Goal: Transaction & Acquisition: Register for event/course

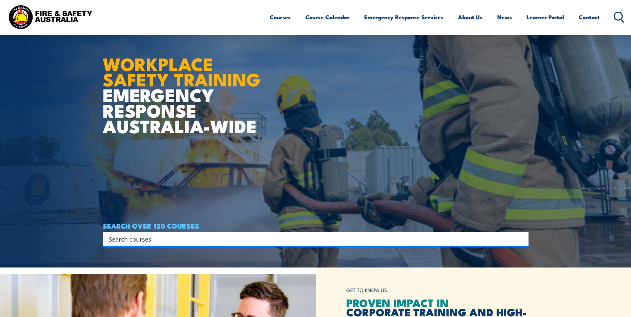
scroll to position [33, 0]
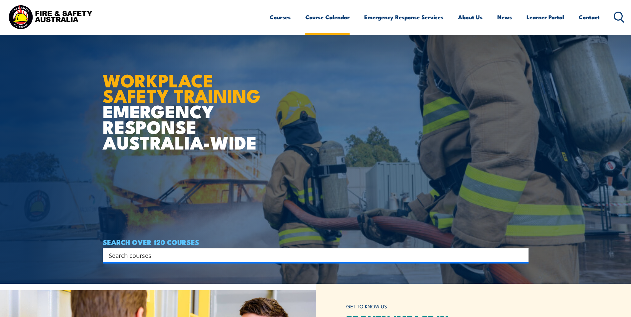
click at [329, 19] on link "Course Calendar" at bounding box center [327, 17] width 44 height 18
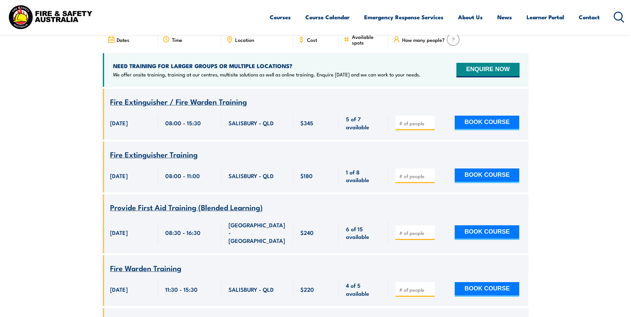
scroll to position [166, 0]
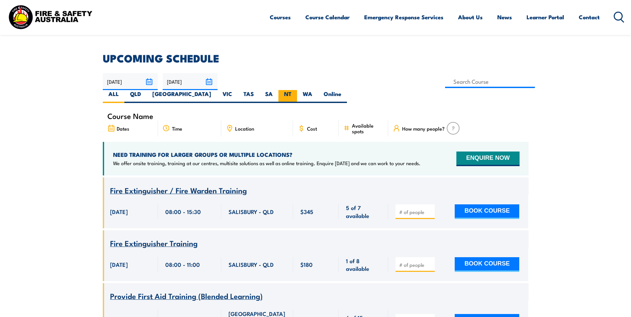
click at [297, 90] on label "NT" at bounding box center [287, 96] width 19 height 13
click at [296, 90] on input "NT" at bounding box center [293, 92] width 4 height 4
radio input "true"
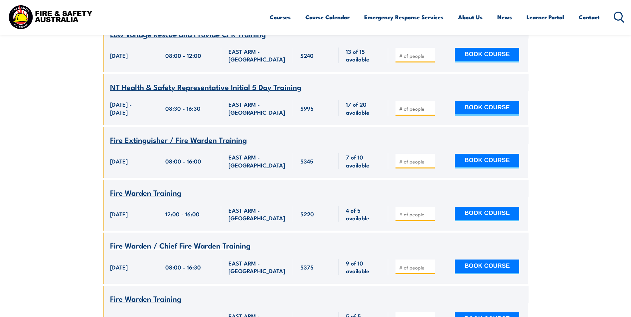
scroll to position [719, 0]
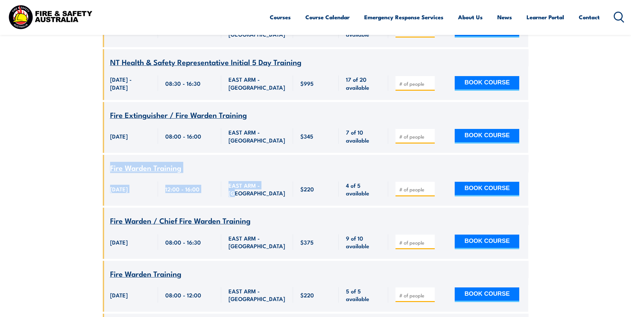
drag, startPoint x: 272, startPoint y: 183, endPoint x: 103, endPoint y: 164, distance: 170.4
click at [103, 164] on div "Course Name Fire Warden Training 220 $220" at bounding box center [316, 180] width 426 height 51
copy div "Fire Warden Training 24 September 2025, 12:00:00 - 16:00:00 24 September 2025 1…"
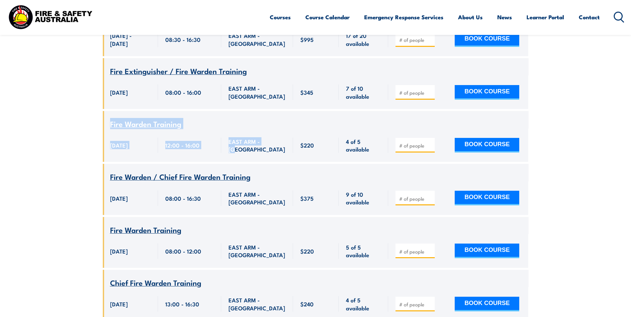
scroll to position [818, 0]
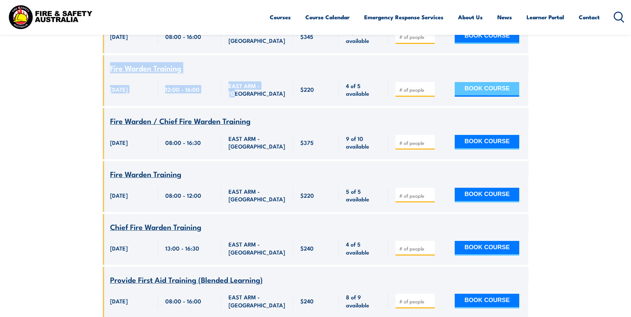
click at [483, 83] on button "BOOK COURSE" at bounding box center [487, 89] width 65 height 15
type input "1"
click at [483, 83] on button "BOOK COURSE" at bounding box center [487, 89] width 65 height 15
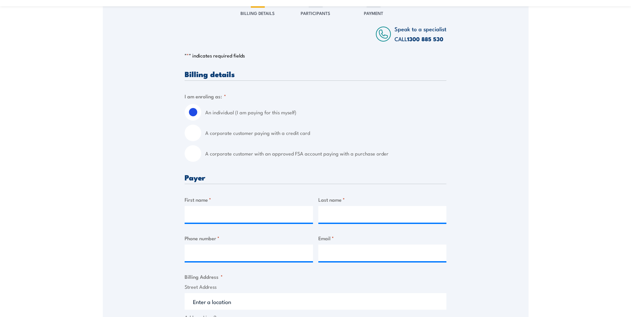
scroll to position [100, 0]
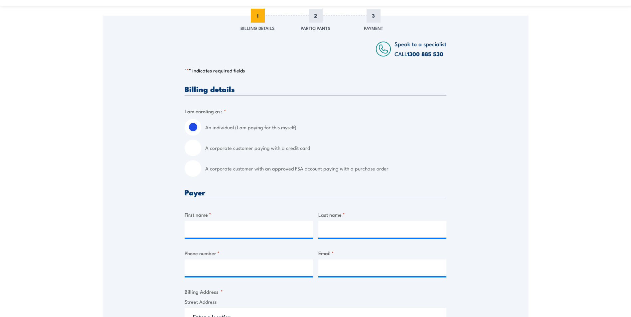
click at [194, 170] on input "A corporate customer with an approved FSA account paying with a purchase order" at bounding box center [193, 168] width 17 height 17
radio input "true"
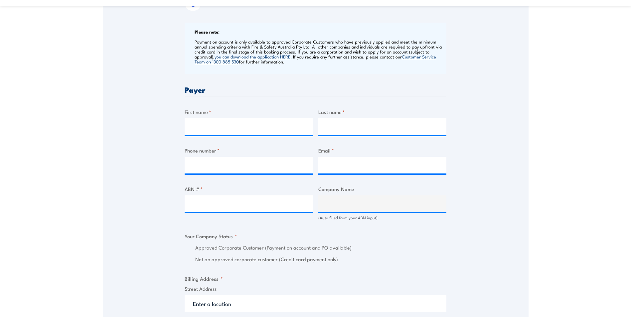
scroll to position [266, 0]
click at [253, 126] on input "First name *" at bounding box center [249, 126] width 128 height 17
type input "Jessica"
type input "Long"
type input "0460701820"
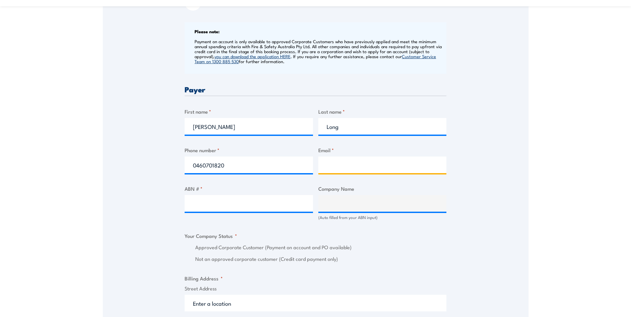
type input "LongJ@missionaustralia.com.au"
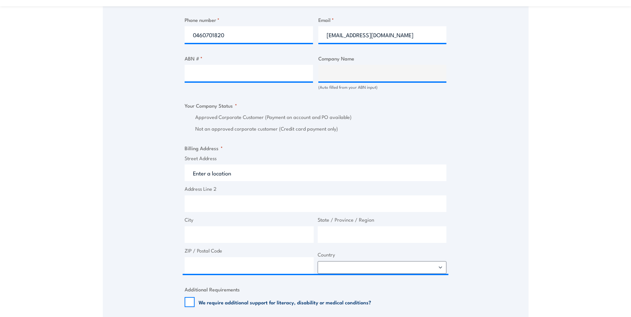
scroll to position [333, 0]
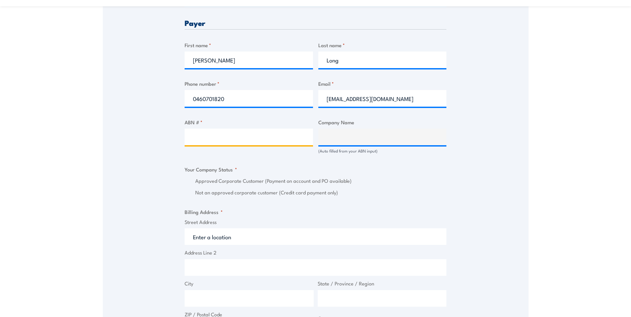
click at [208, 139] on input "ABN # *" at bounding box center [249, 137] width 128 height 17
paste input "15 000 002 522"
type input "15 000 002 522"
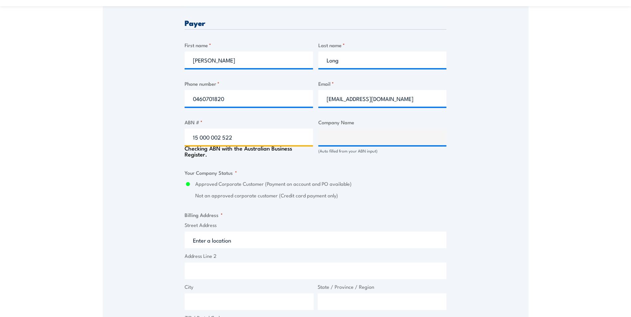
type input "MISSION AUSTRALIA"
radio input "true"
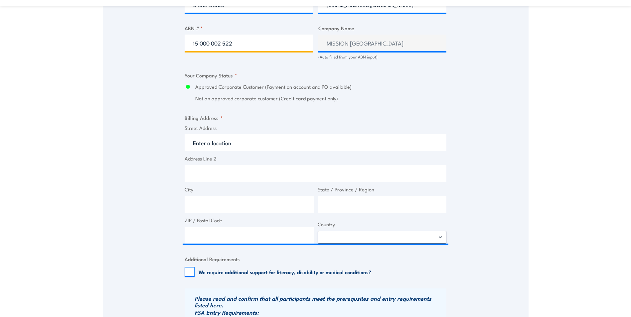
scroll to position [433, 0]
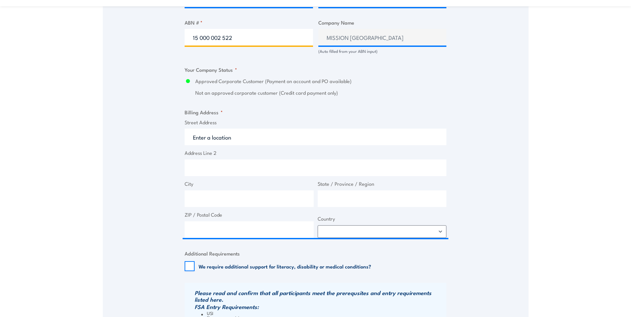
type input "15 000 002 522"
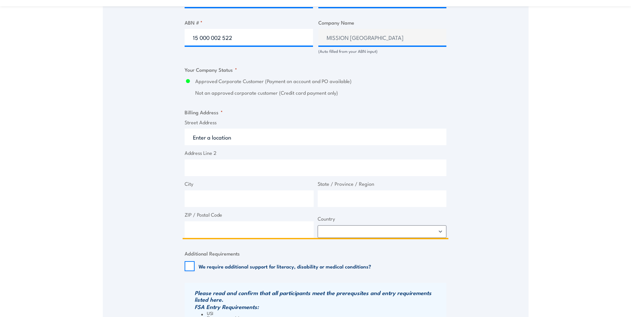
click at [205, 134] on input "Street Address" at bounding box center [316, 137] width 262 height 17
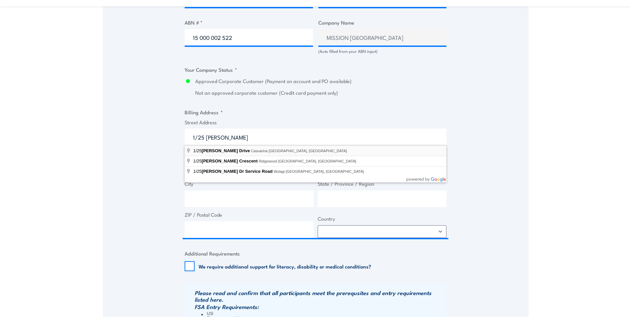
type input "1/25 Vanderlin Drive, Casuarina NT, Australia"
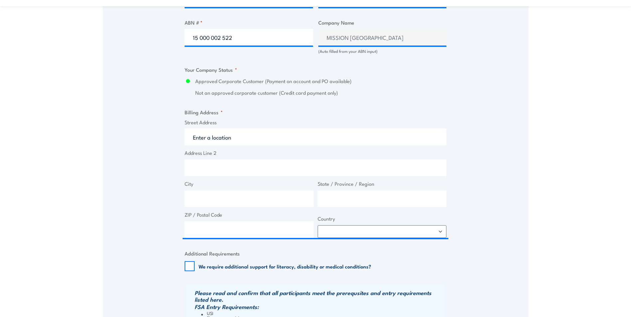
type input "25 Vanderlin Dr"
type input "Casuarina"
type input "Northern Territory"
type input "0810"
select select "Australia"
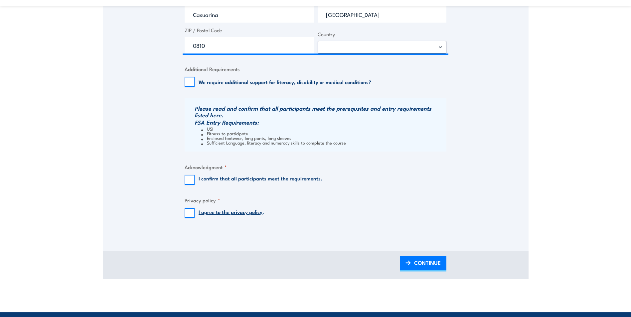
scroll to position [632, 0]
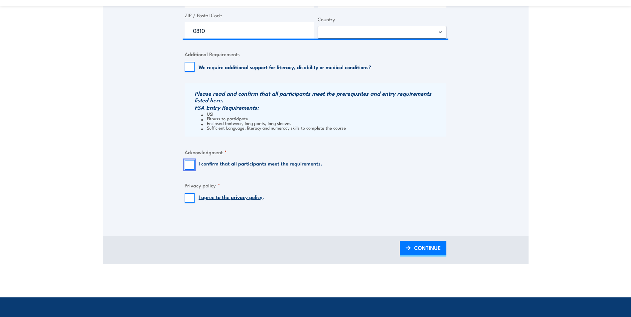
click at [186, 166] on input "I confirm that all participants meet the requirements." at bounding box center [190, 165] width 10 height 10
checkbox input "true"
click at [186, 199] on input "I agree to the privacy policy ." at bounding box center [190, 198] width 10 height 10
checkbox input "true"
click at [413, 253] on link "CONTINUE" at bounding box center [423, 249] width 47 height 16
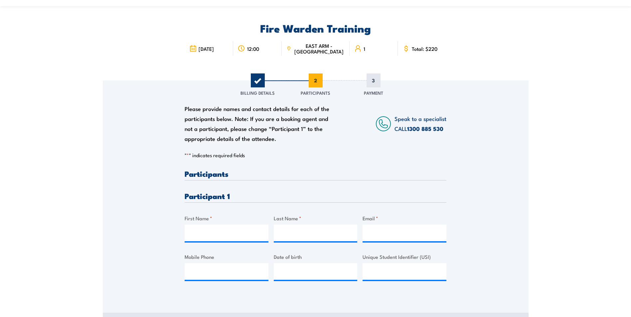
scroll to position [33, 0]
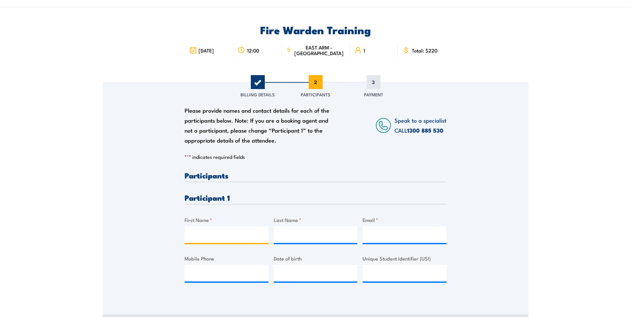
click at [225, 239] on input "First Name *" at bounding box center [227, 235] width 84 height 17
type input "Aisea"
click at [301, 239] on input "Last Name *" at bounding box center [316, 235] width 84 height 17
type input "Savu"
click at [382, 233] on input "Email *" at bounding box center [405, 235] width 84 height 17
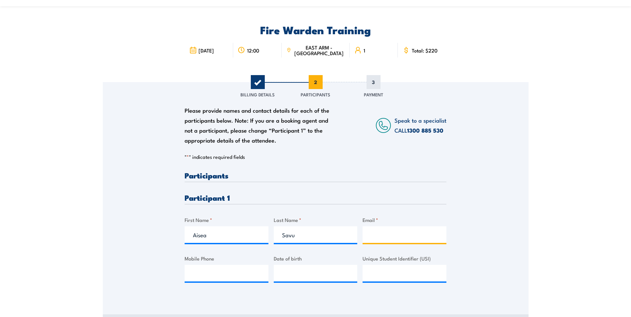
paste input "savua@missionaustralia.com.au"
type input "savua@missionaustralia.com.au"
click at [214, 271] on input "Mobile Phone" at bounding box center [227, 273] width 84 height 17
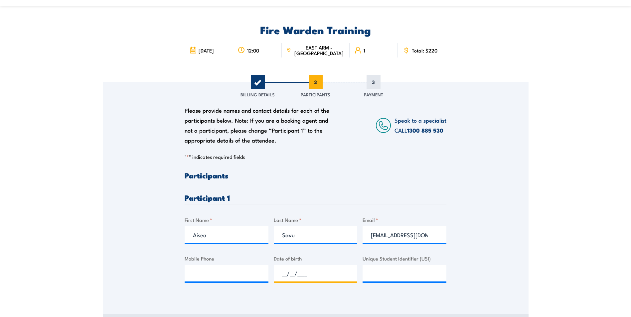
click at [329, 268] on input "__/__/____" at bounding box center [316, 273] width 84 height 17
click at [285, 270] on input "__/__/____" at bounding box center [316, 273] width 84 height 17
type input "21/05/1991"
click at [372, 270] on input "Unique Student Identifier (USI)" at bounding box center [405, 273] width 84 height 17
click at [195, 274] on input "Mobile Phone" at bounding box center [227, 273] width 84 height 17
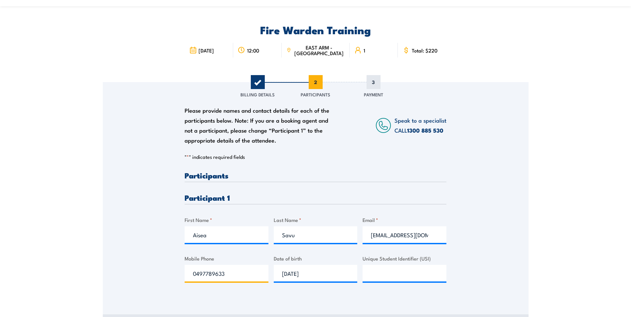
type input "0497789633"
click at [385, 279] on input "Unique Student Identifier (USI)" at bounding box center [405, 273] width 84 height 17
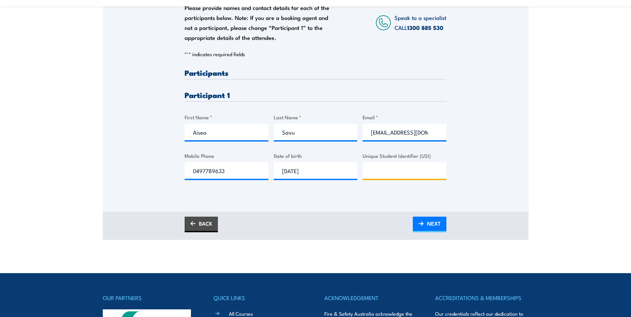
scroll to position [67, 0]
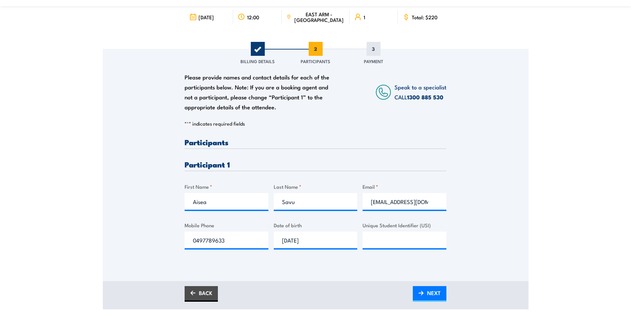
click at [294, 266] on div "Please provide names and contact details for each of the participants below. No…" at bounding box center [316, 165] width 426 height 233
click at [380, 241] on input "Unique Student Identifier (USI)" at bounding box center [405, 240] width 84 height 17
paste input "HVLAB6K7HY"
type input "HVLAB6K7HY"
click at [441, 293] on link "NEXT" at bounding box center [430, 294] width 34 height 16
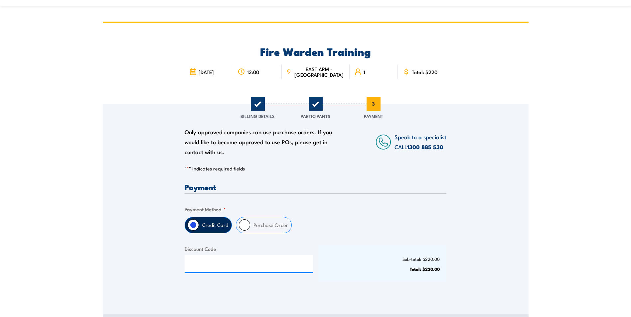
scroll to position [0, 0]
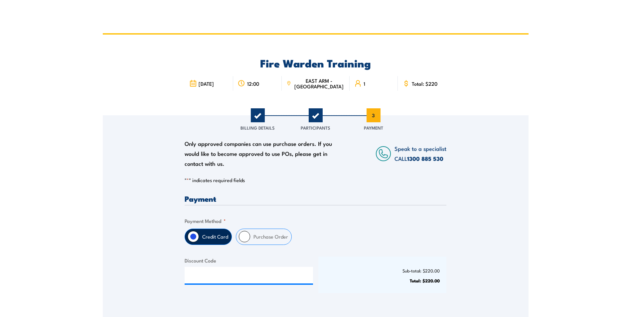
click at [245, 238] on input "Purchase Order" at bounding box center [244, 236] width 11 height 11
radio input "true"
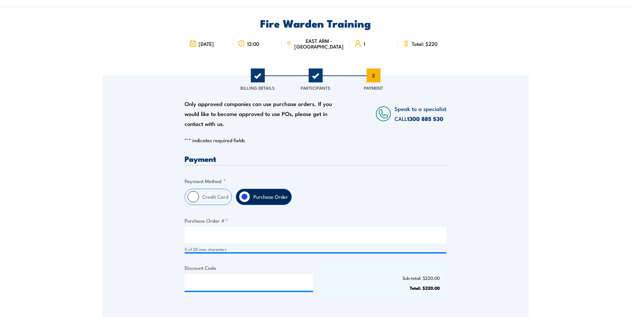
scroll to position [100, 0]
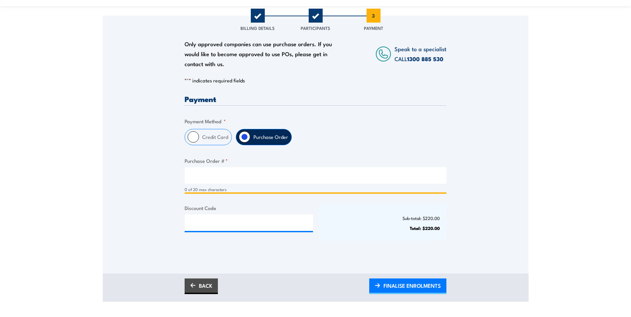
click at [218, 174] on input "Purchase Order # *" at bounding box center [316, 175] width 262 height 17
click at [234, 173] on input "Purchase Order # *" at bounding box center [316, 175] width 262 height 17
type input "t"
type input "\"
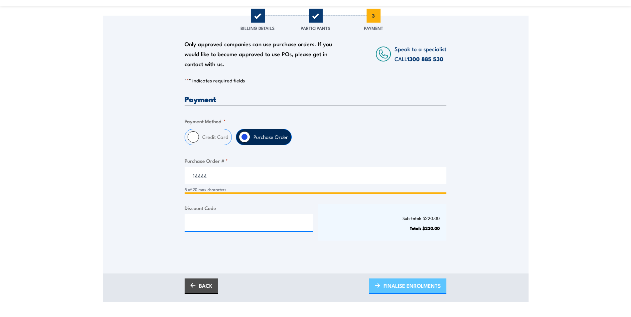
type input "14444"
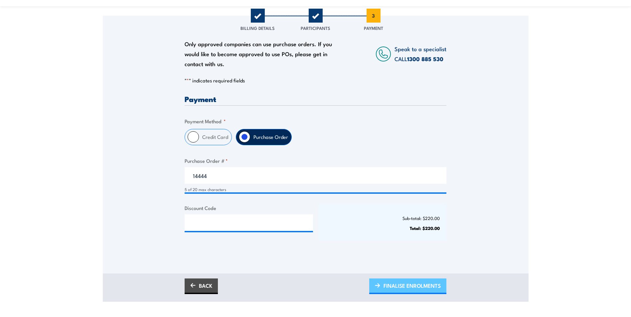
click at [394, 289] on span "FINALISE ENROLMENTS" at bounding box center [412, 286] width 57 height 18
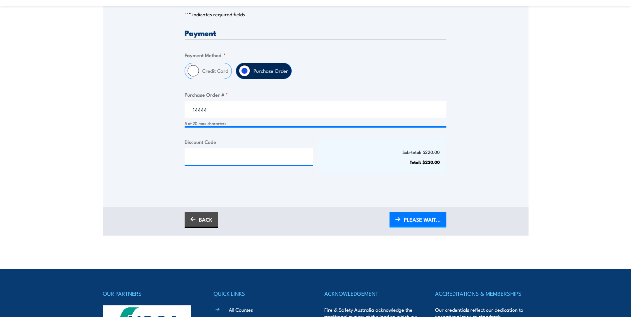
scroll to position [166, 0]
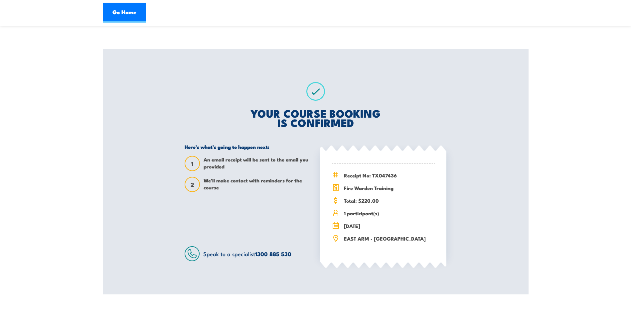
scroll to position [33, 0]
